Goal: Navigation & Orientation: Find specific page/section

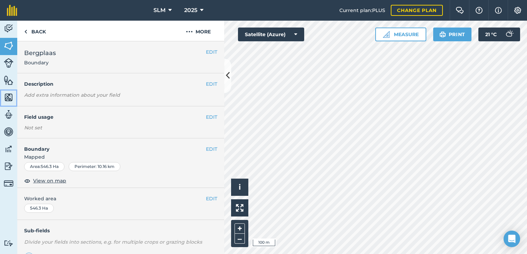
click at [8, 97] on img at bounding box center [9, 97] width 10 height 10
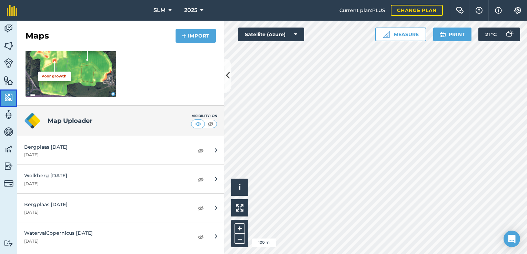
scroll to position [150, 0]
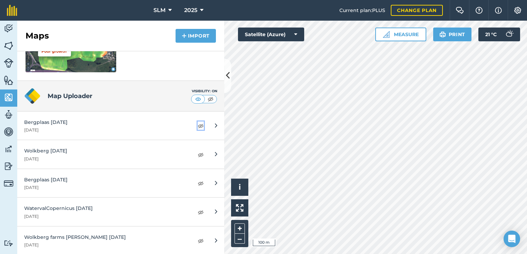
click at [198, 125] on img at bounding box center [201, 126] width 6 height 8
click at [198, 154] on img at bounding box center [201, 155] width 6 height 8
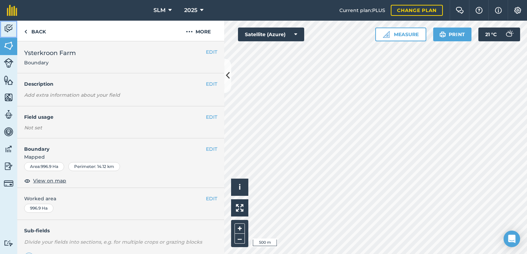
drag, startPoint x: 9, startPoint y: 28, endPoint x: 8, endPoint y: 24, distance: 4.2
click at [9, 28] on img at bounding box center [9, 28] width 10 height 10
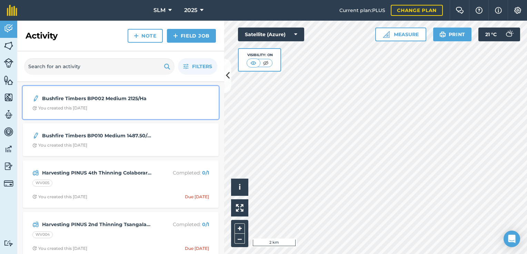
click at [111, 103] on div "Bushfire Timbers BP002 Medium 2125/Ha You created this [DATE]" at bounding box center [121, 102] width 188 height 25
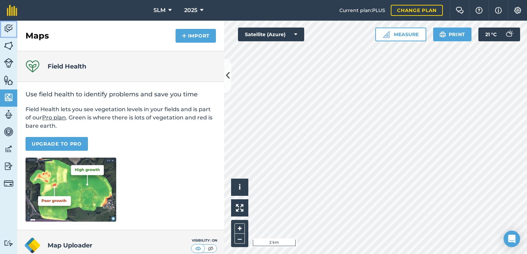
click at [7, 26] on img at bounding box center [9, 28] width 10 height 10
